Goal: Obtain resource: Download file/media

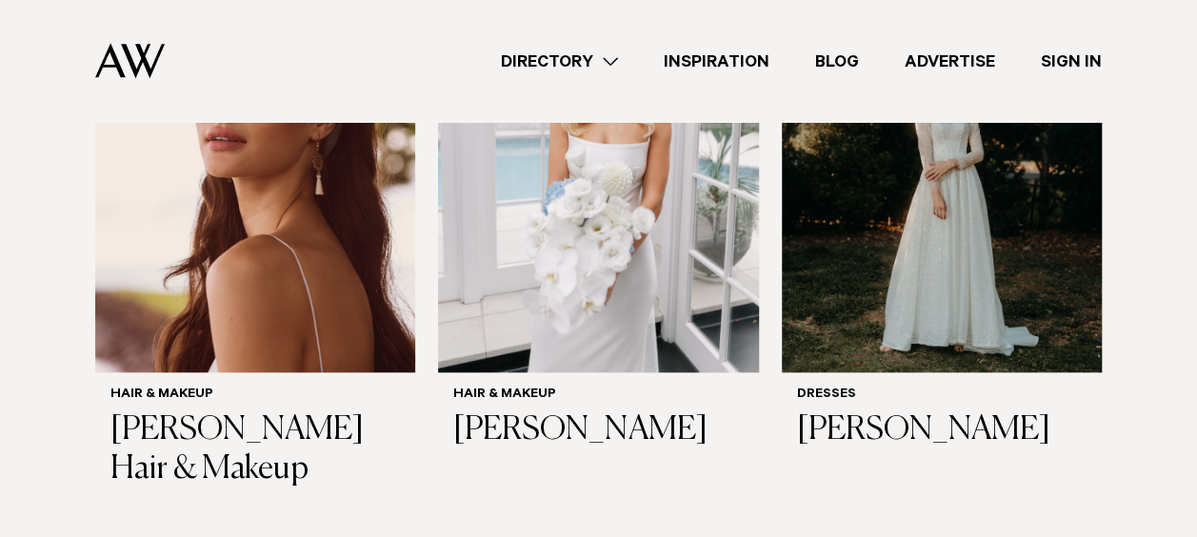
scroll to position [794, 0]
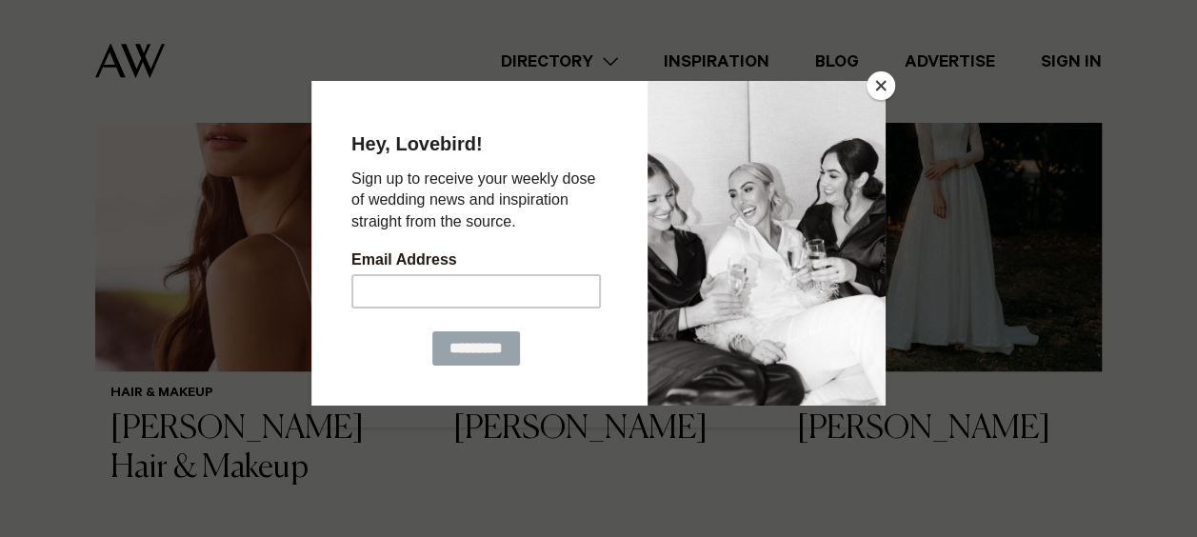
click at [896, 79] on div at bounding box center [598, 268] width 1197 height 537
click at [869, 82] on button "Close" at bounding box center [881, 85] width 29 height 29
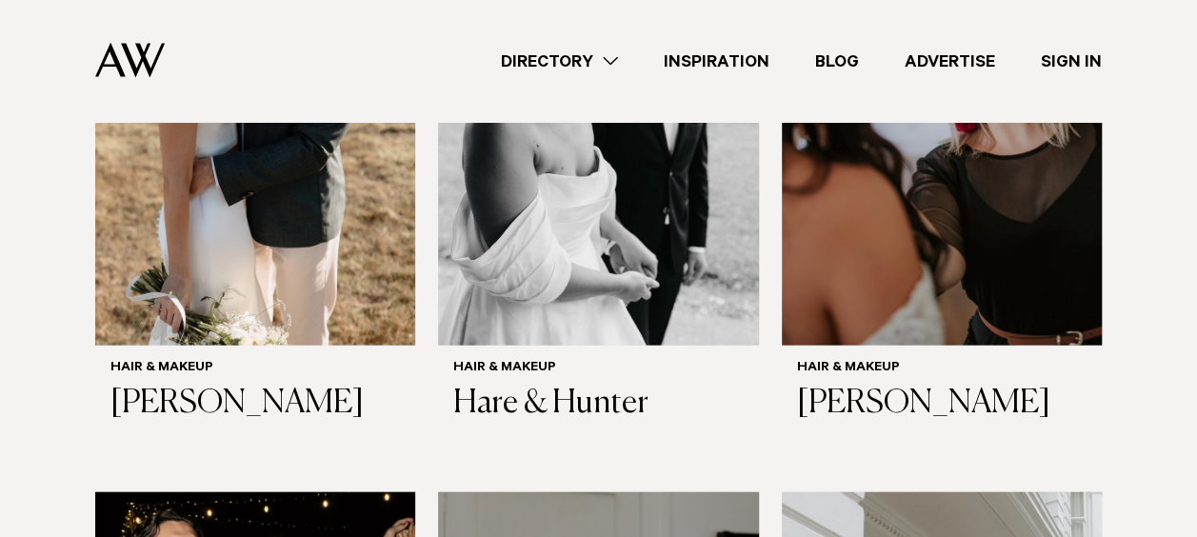
scroll to position [2051, 0]
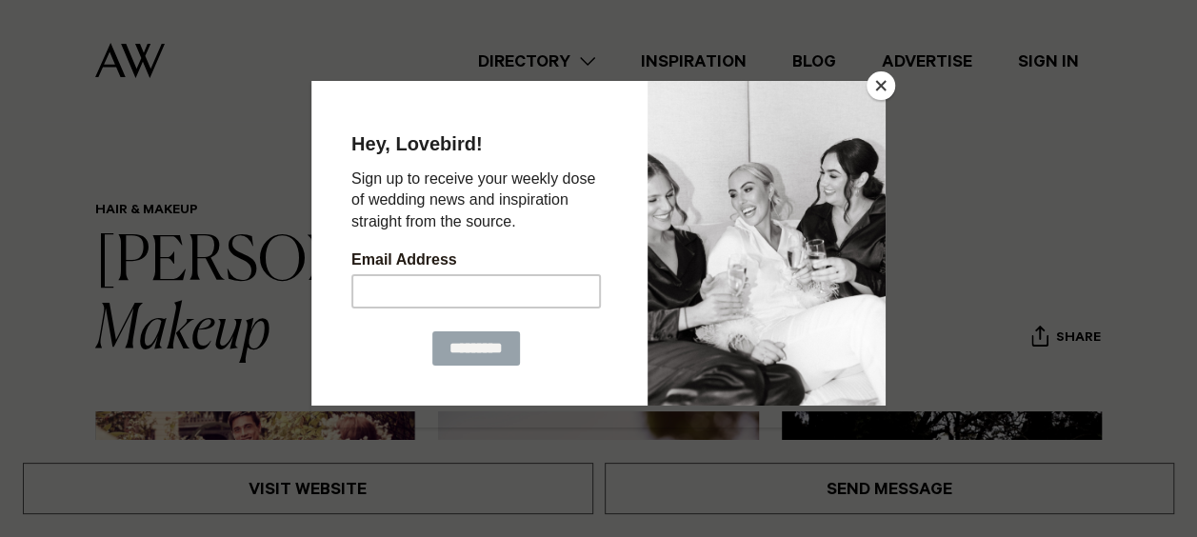
click at [890, 82] on button "Close" at bounding box center [881, 85] width 29 height 29
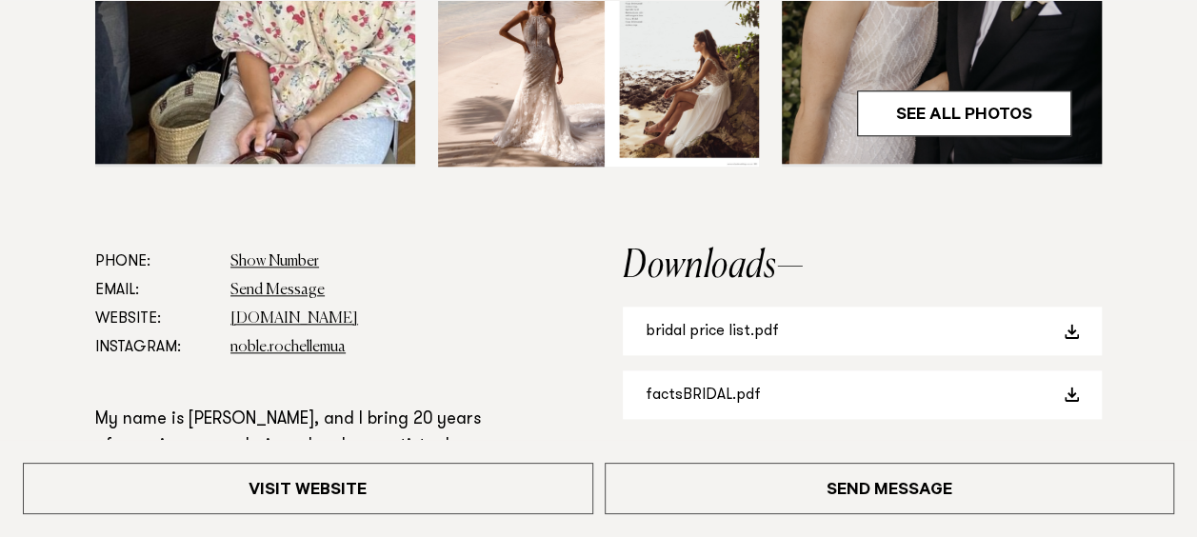
scroll to position [905, 0]
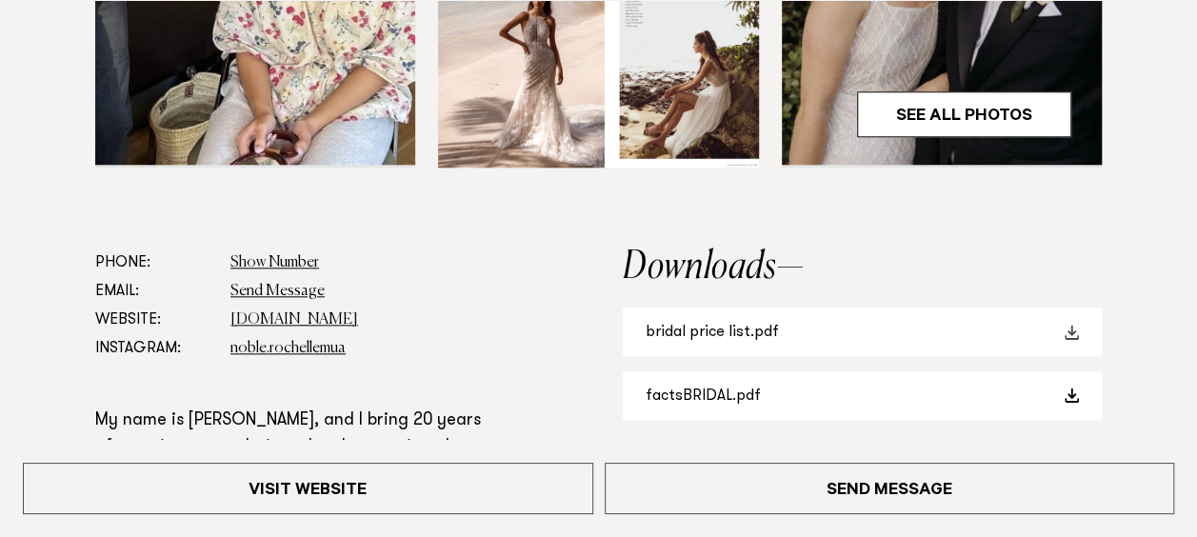
click at [722, 341] on link "bridal price list.pdf" at bounding box center [862, 332] width 479 height 49
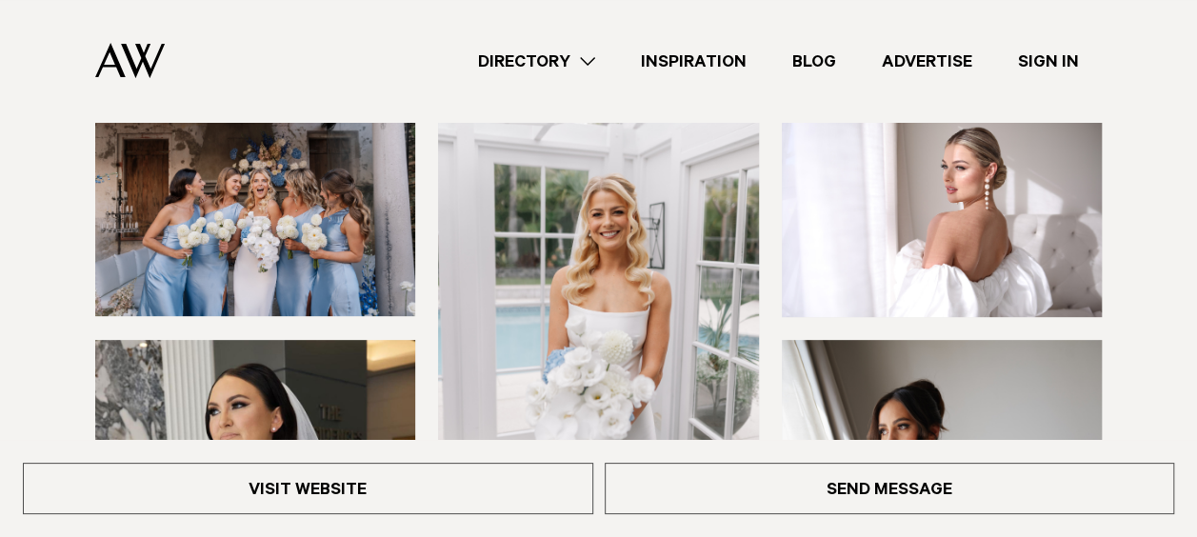
scroll to position [232, 0]
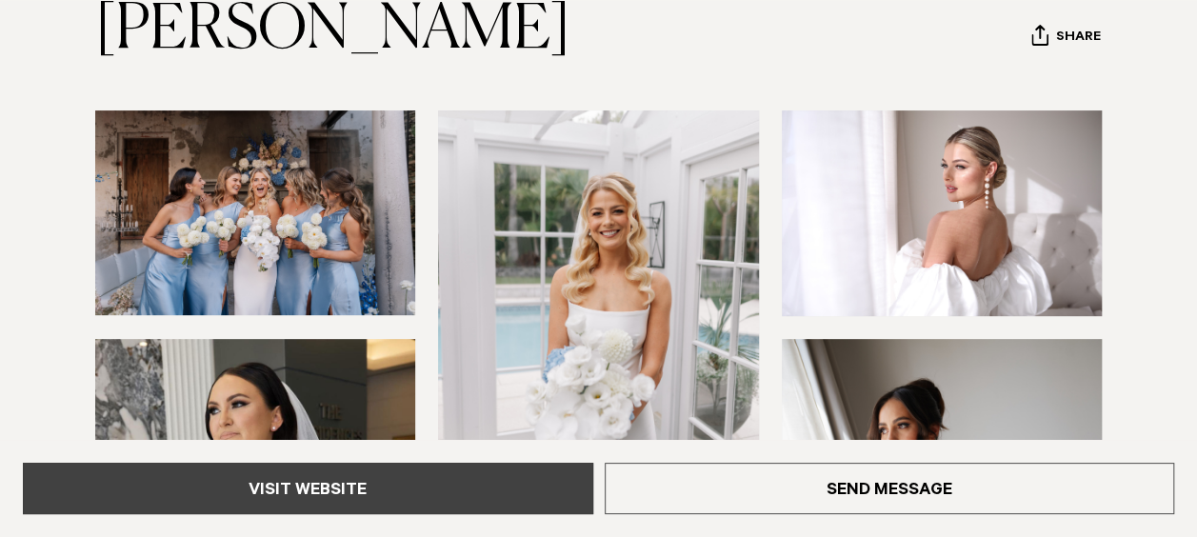
click at [493, 485] on link "Visit Website" at bounding box center [308, 488] width 571 height 51
